Goal: Complete application form

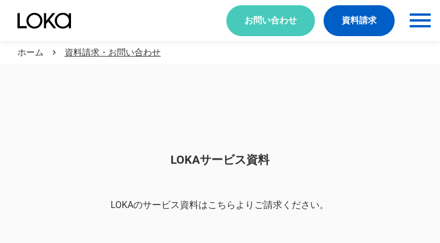
scroll to position [979, 0]
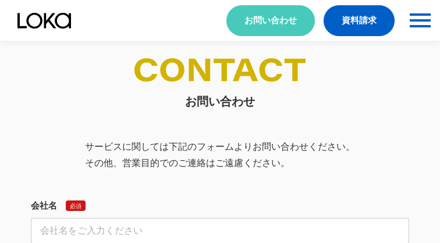
select select "その他"
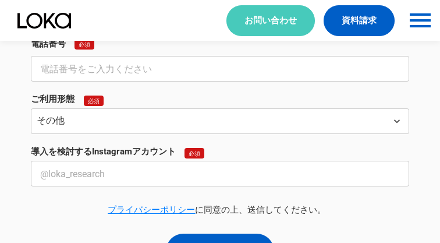
select select "その他"
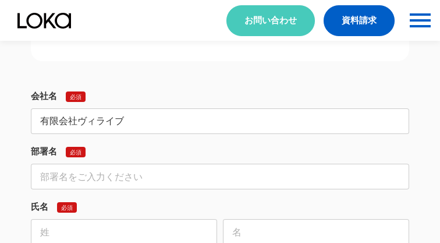
type input "有限会社ヴィライブ"
type input "営業部"
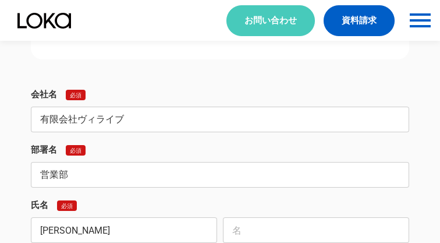
type input "[PERSON_NAME]"
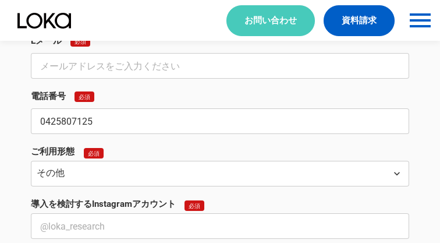
type input "0425807125"
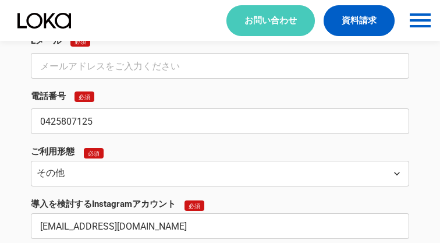
type input "[EMAIL_ADDRESS][DOMAIN_NAME]"
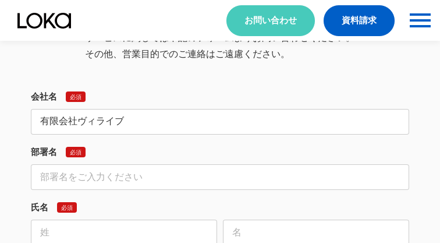
type input "有限会社ヴィライブ"
type input "営業部"
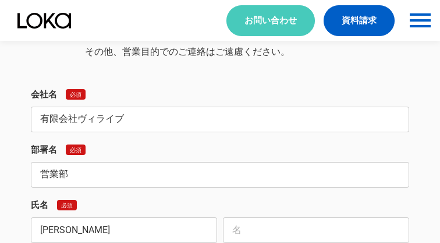
type input "[PERSON_NAME]"
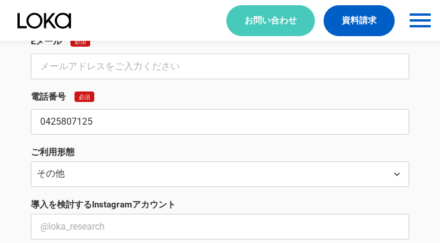
type input "0425807125"
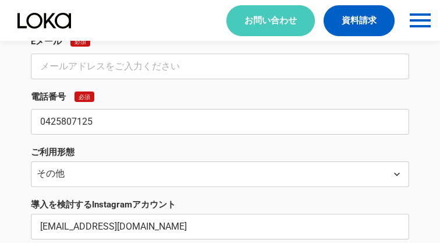
type input "[EMAIL_ADDRESS][DOMAIN_NAME]"
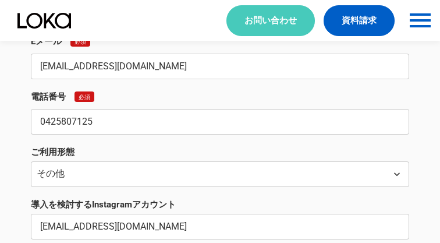
type input "[EMAIL_ADDRESS][DOMAIN_NAME]"
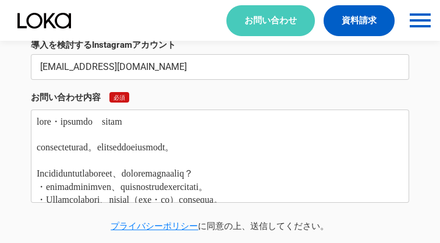
type textarea "lore・ipsumdo　sitam consecteturad。elitseddoeiusmodt。 Incididuntutlaboreet、dolore…"
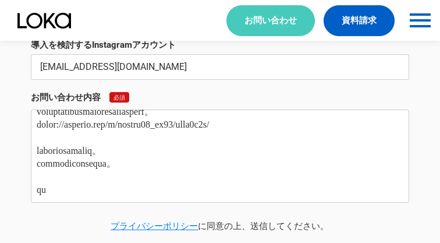
scroll to position [0, 0]
